Goal: Information Seeking & Learning: Learn about a topic

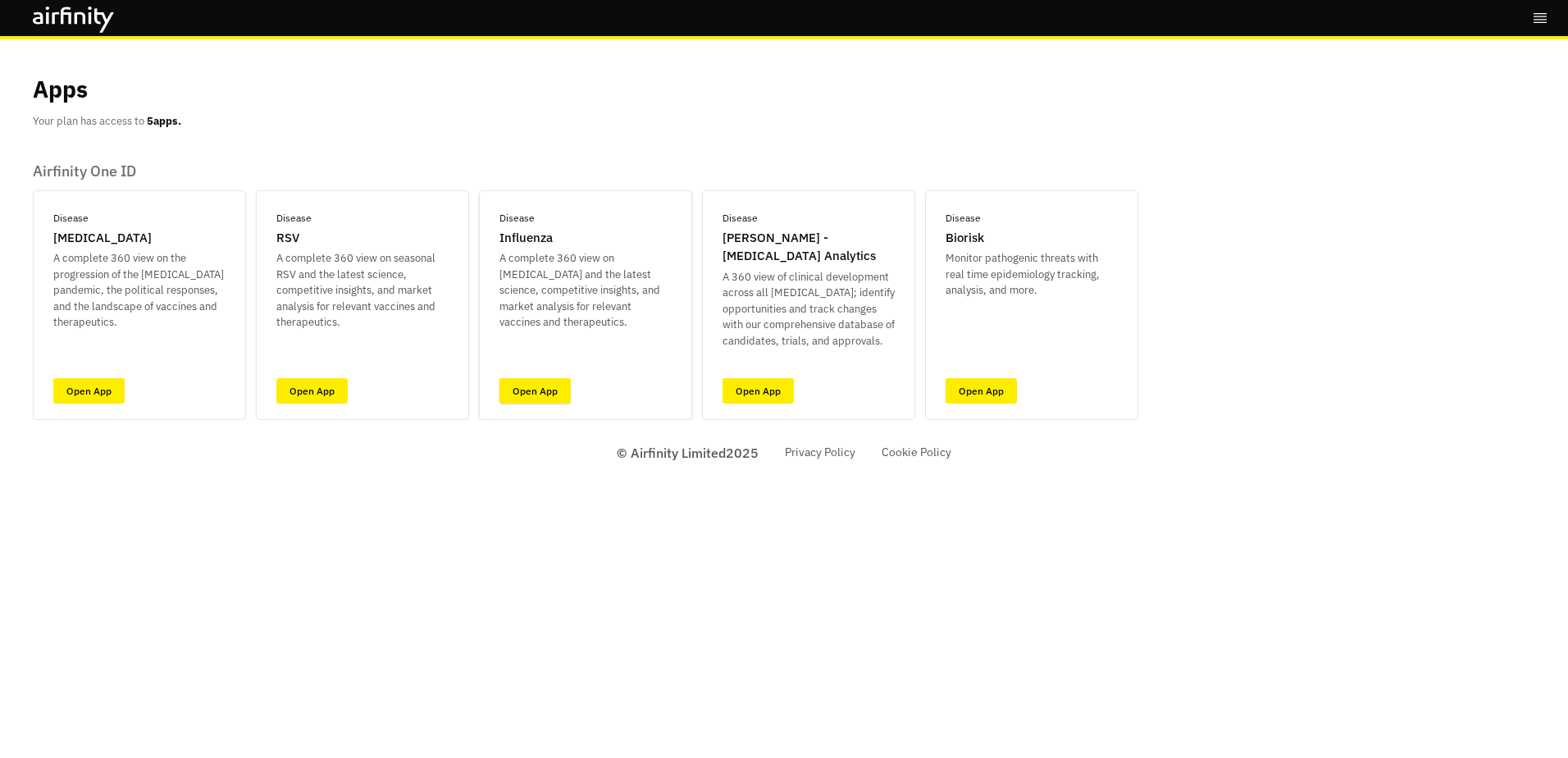
click at [550, 382] on link "Open App" at bounding box center [535, 390] width 71 height 25
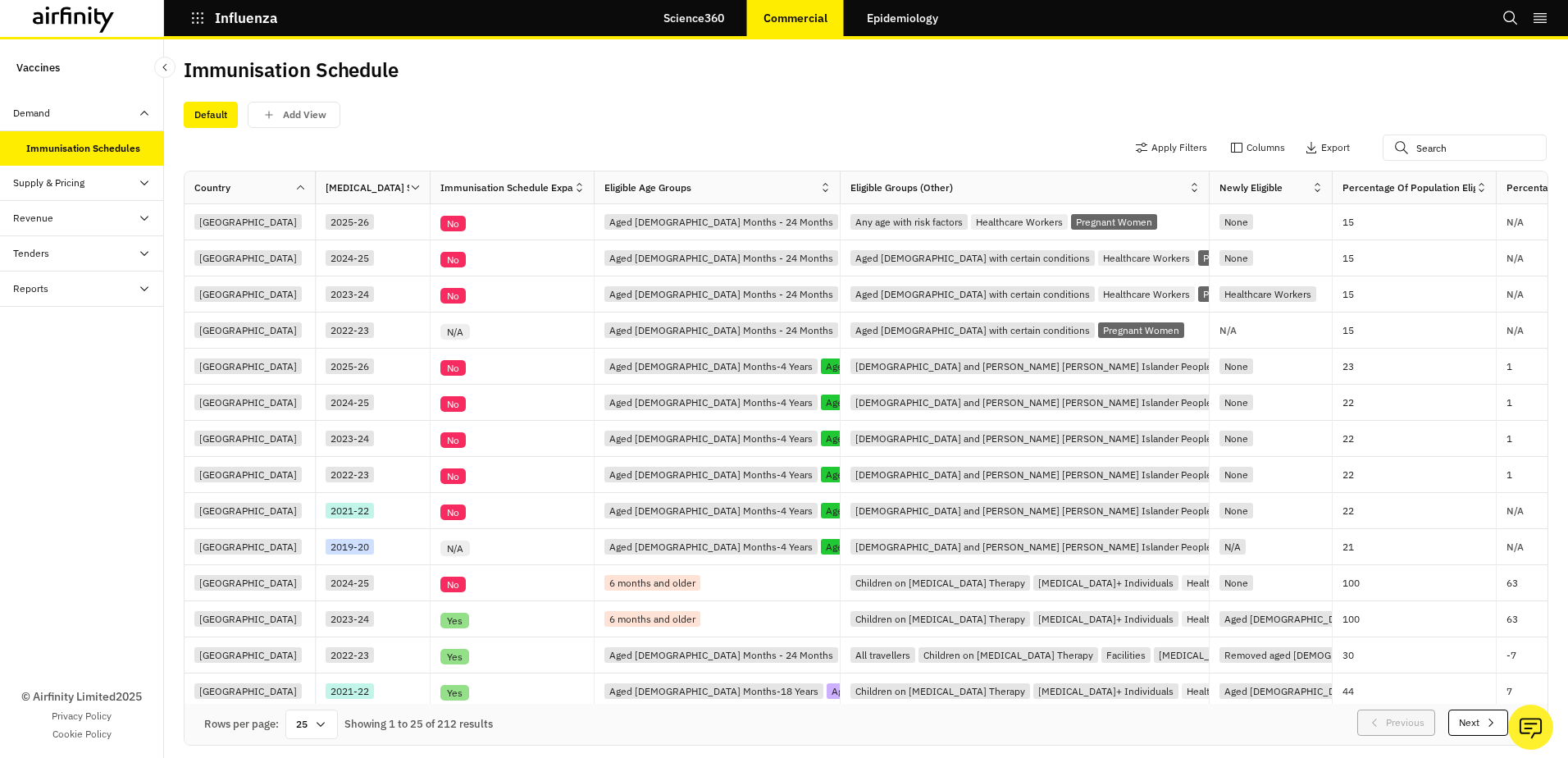
click at [147, 178] on icon at bounding box center [144, 183] width 13 height 13
click at [52, 290] on div "Pricing Table" at bounding box center [54, 289] width 56 height 15
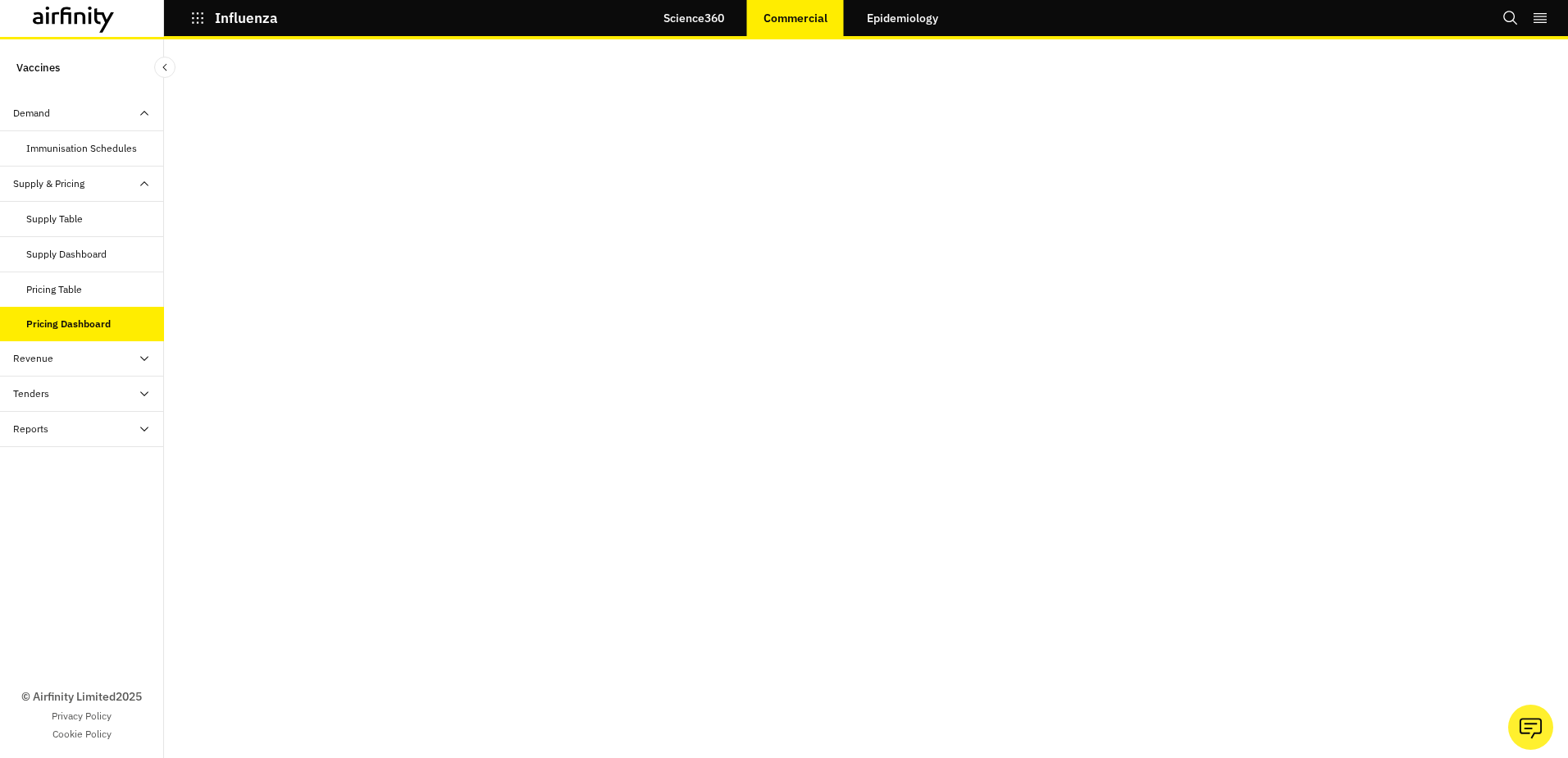
scroll to position [33, 0]
